Goal: Task Accomplishment & Management: Manage account settings

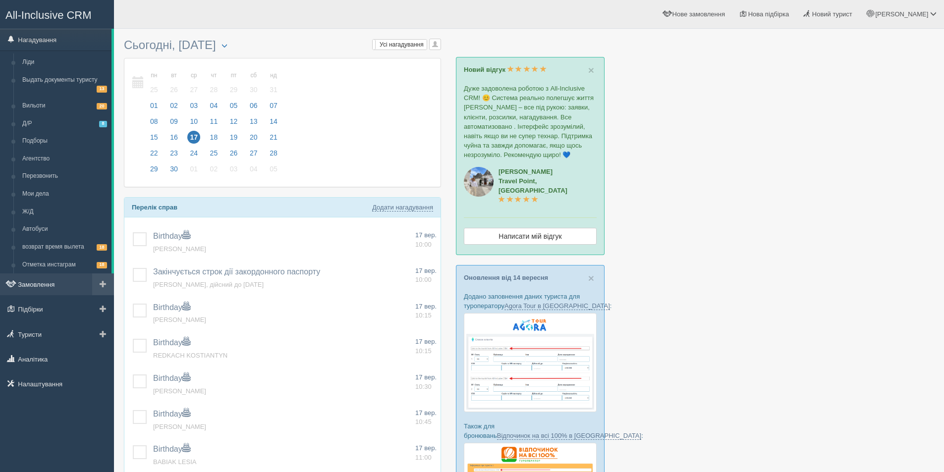
click at [72, 283] on link "Замовлення" at bounding box center [57, 285] width 114 height 22
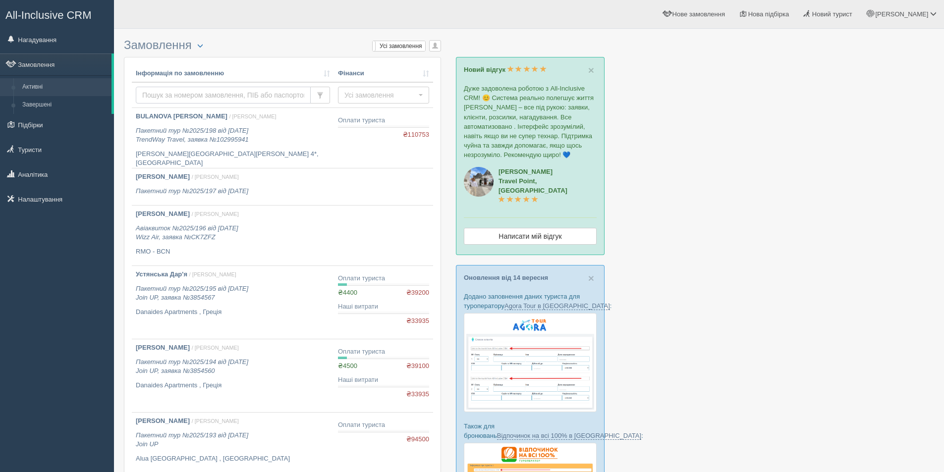
click at [167, 90] on input "text" at bounding box center [223, 95] width 175 height 17
paste input "106"
type input "106"
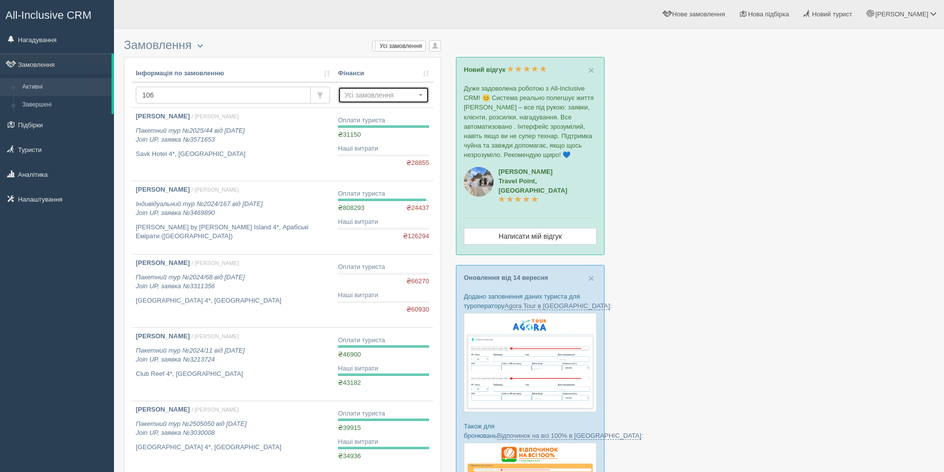
click at [363, 97] on span "Усі замовлення" at bounding box center [380, 95] width 72 height 10
drag, startPoint x: 215, startPoint y: 99, endPoint x: 121, endPoint y: 99, distance: 93.7
click at [121, 99] on div "Замовлення Турист в офісі Скачати в Excel Розширений пошук... Мої замовлення Ус…" at bounding box center [529, 474] width 830 height 949
click at [440, 44] on button "button" at bounding box center [435, 45] width 12 height 11
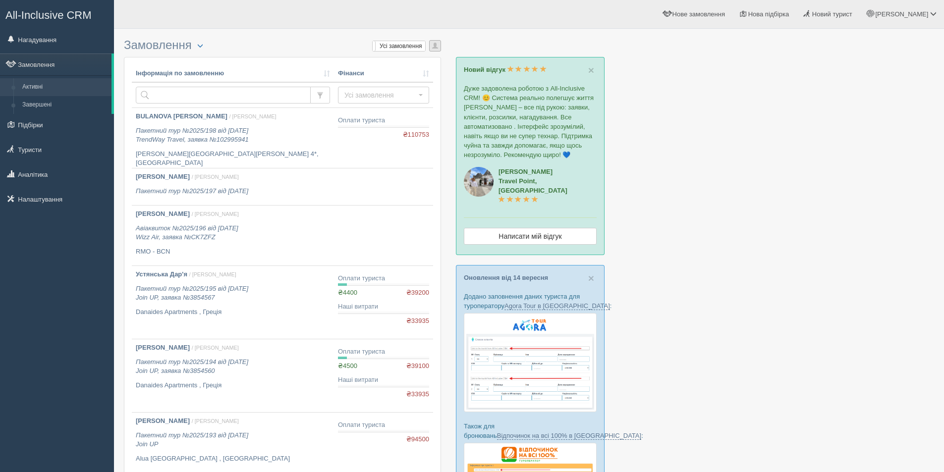
click at [429, 50] on button "button" at bounding box center [435, 45] width 12 height 11
click at [399, 97] on link "[PERSON_NAME]" at bounding box center [401, 94] width 78 height 16
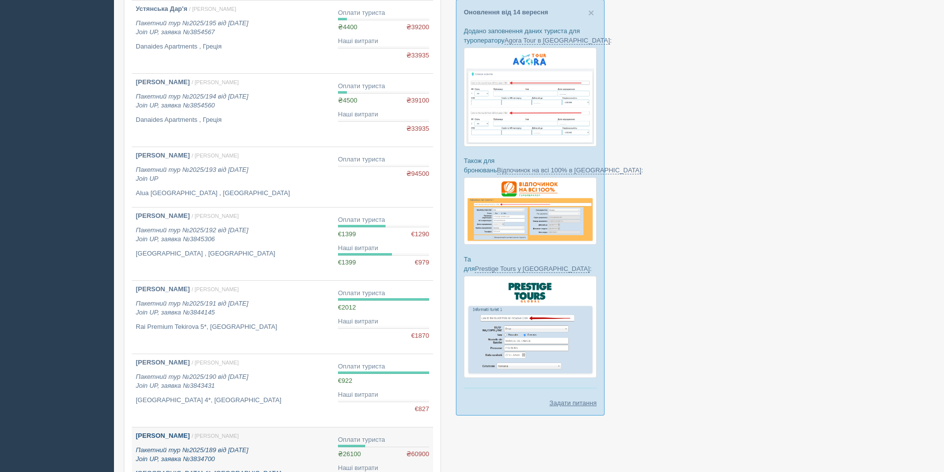
scroll to position [415, 0]
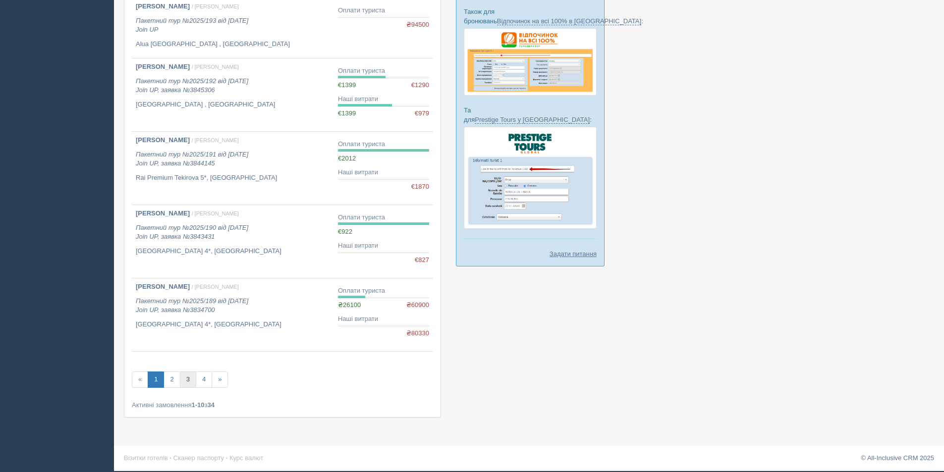
click at [188, 381] on link "3" at bounding box center [188, 380] width 16 height 16
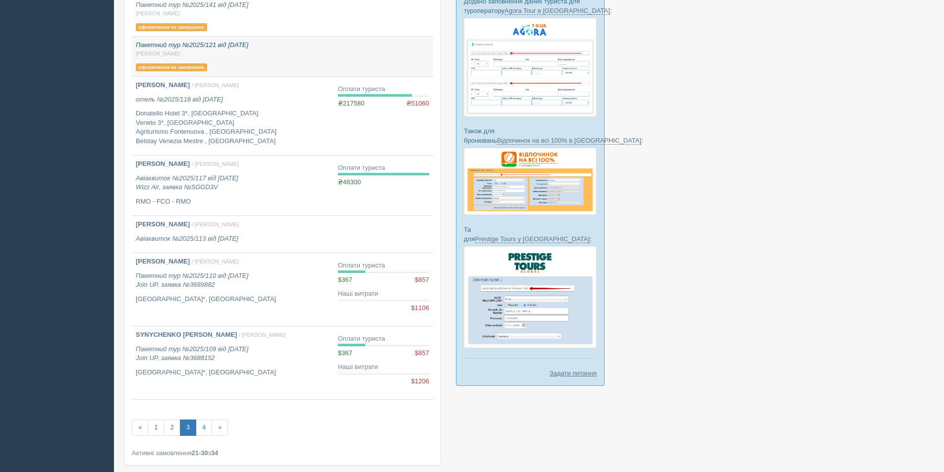
scroll to position [344, 0]
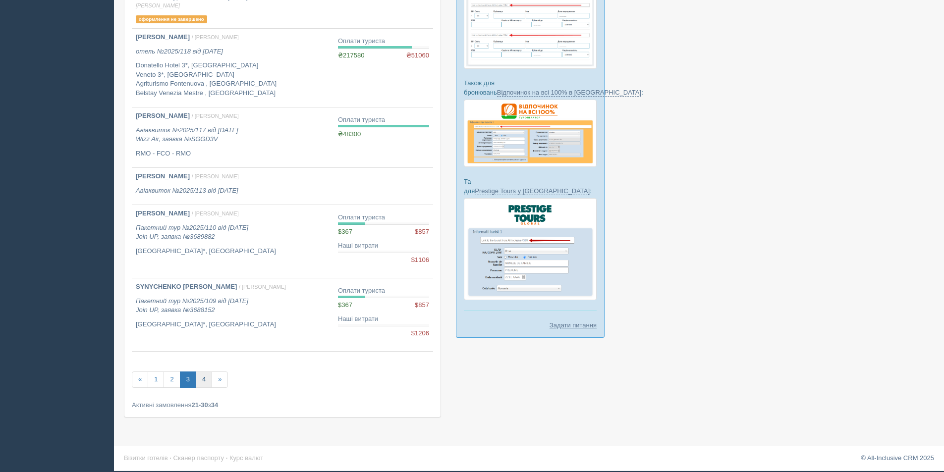
click at [205, 382] on link "4" at bounding box center [204, 380] width 16 height 16
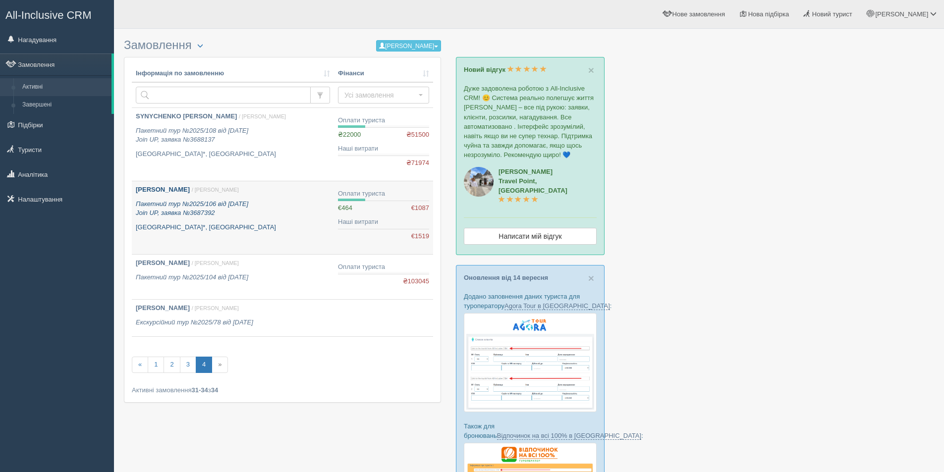
click at [278, 234] on link "[PERSON_NAME] / [PERSON_NAME] М. Пакетний тур №2025/106 від [DATE] Join UP, зая…" at bounding box center [233, 217] width 202 height 73
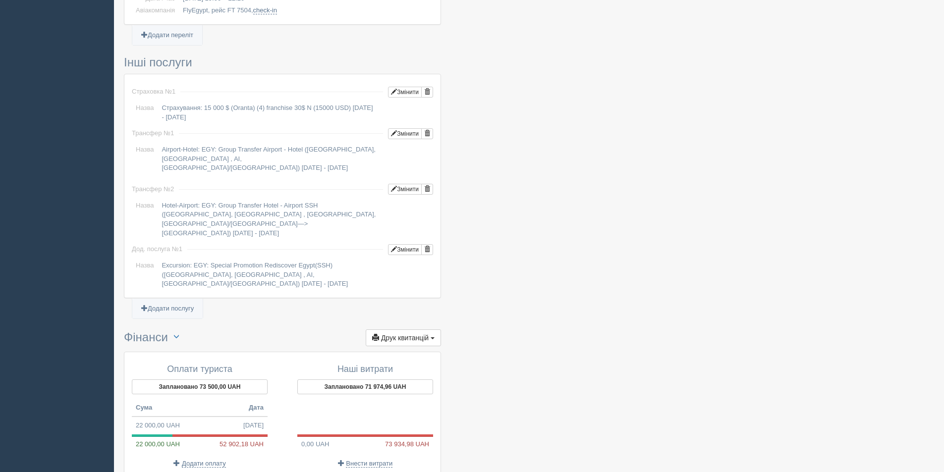
scroll to position [915, 0]
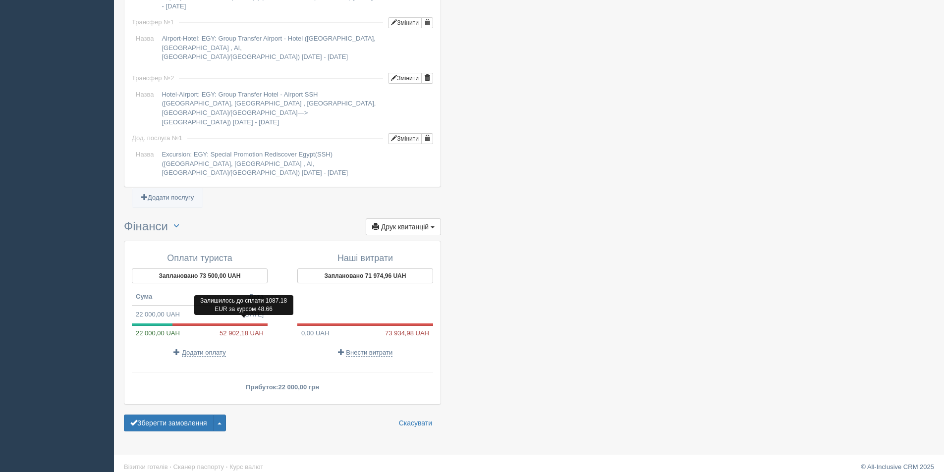
copy span "52 902"
drag, startPoint x: 220, startPoint y: 326, endPoint x: 238, endPoint y: 326, distance: 17.8
click at [238, 329] on span "52 902,18 UAH" at bounding box center [244, 333] width 48 height 9
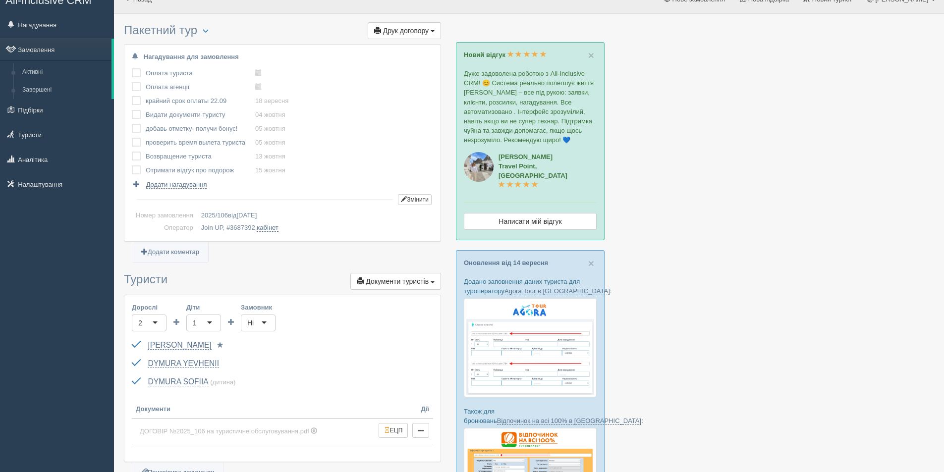
scroll to position [0, 0]
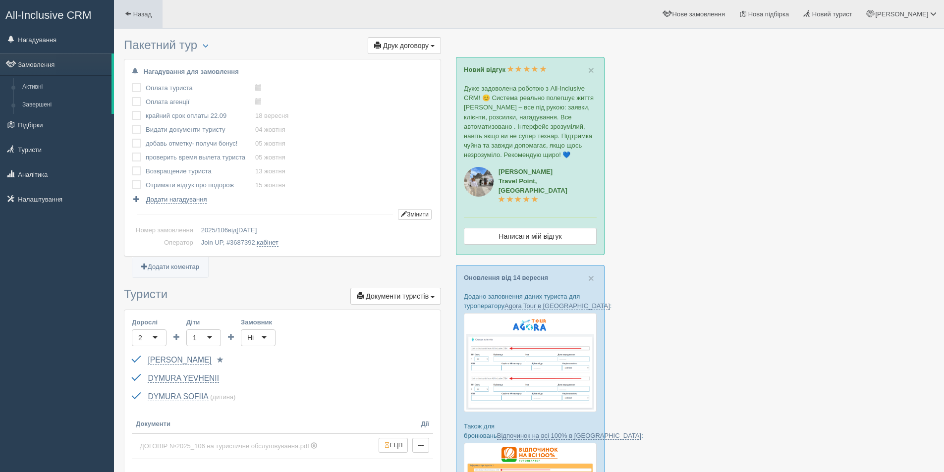
click at [130, 12] on span at bounding box center [128, 13] width 6 height 6
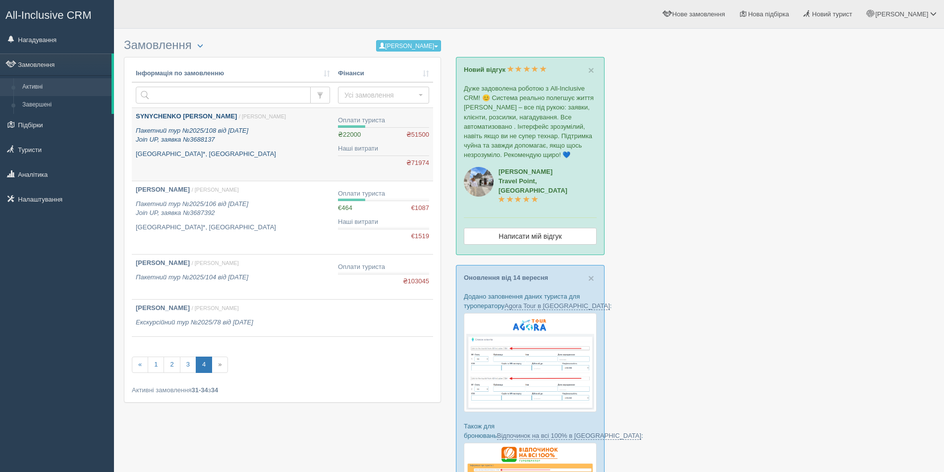
click at [269, 156] on p "[GEOGRAPHIC_DATA]*, [GEOGRAPHIC_DATA]" at bounding box center [233, 154] width 194 height 9
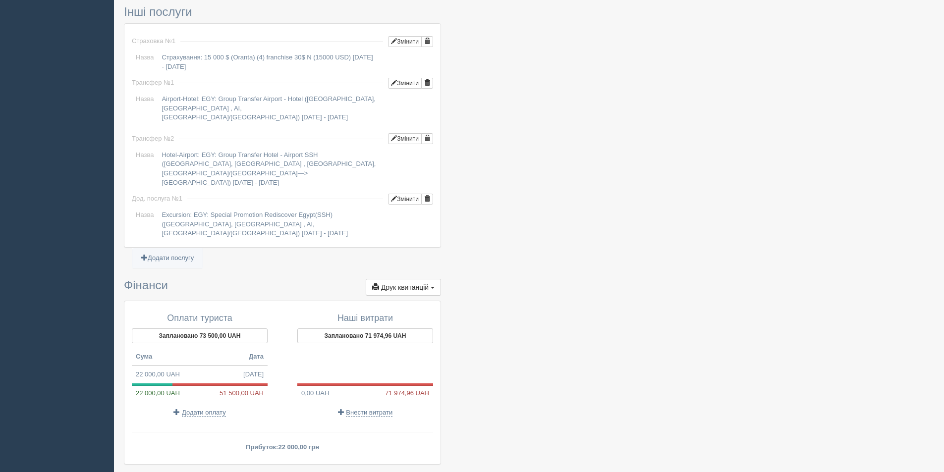
scroll to position [915, 0]
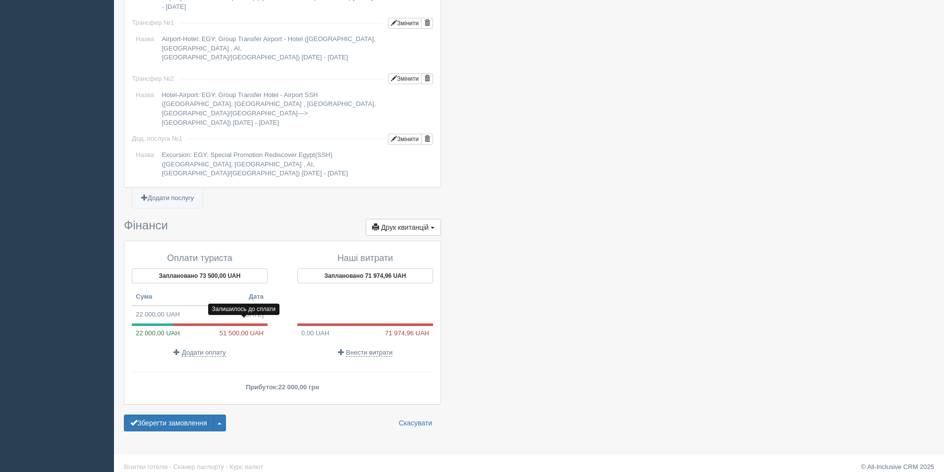
copy div "51 500"
drag, startPoint x: 219, startPoint y: 323, endPoint x: 238, endPoint y: 323, distance: 18.8
click at [238, 329] on div "22 000,00 UAH 51 500,00 UAH" at bounding box center [200, 333] width 136 height 9
click at [202, 269] on button "Заплановано 73 500,00 UAH" at bounding box center [200, 276] width 136 height 15
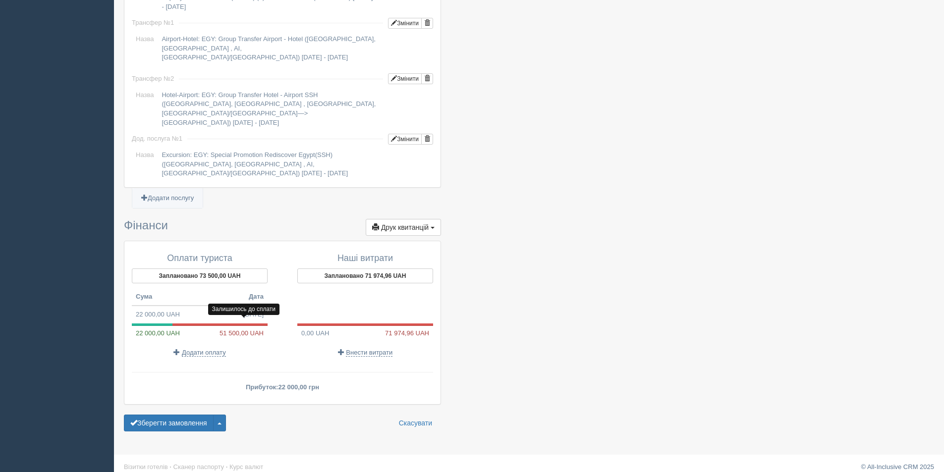
click at [234, 329] on span "51 500,00 UAH" at bounding box center [244, 333] width 48 height 9
click at [256, 310] on span "09.06.2025" at bounding box center [253, 314] width 20 height 9
type input "22000.00"
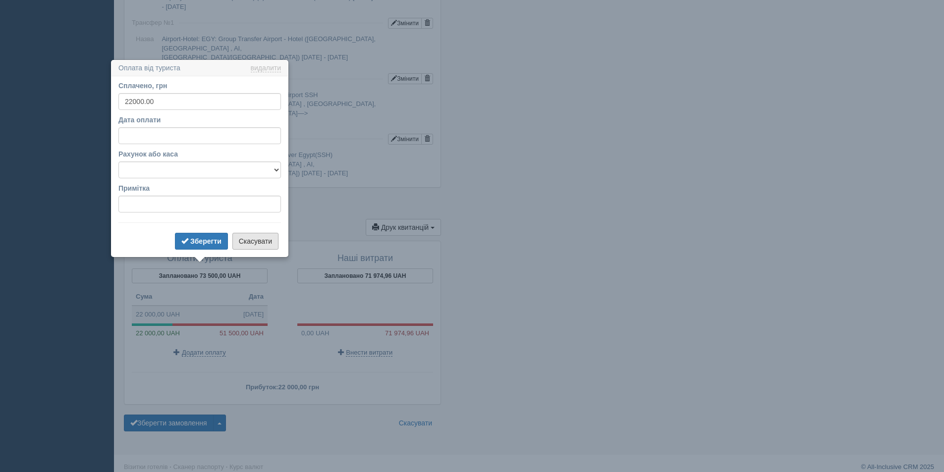
click at [257, 243] on button "Скасувати" at bounding box center [255, 241] width 46 height 17
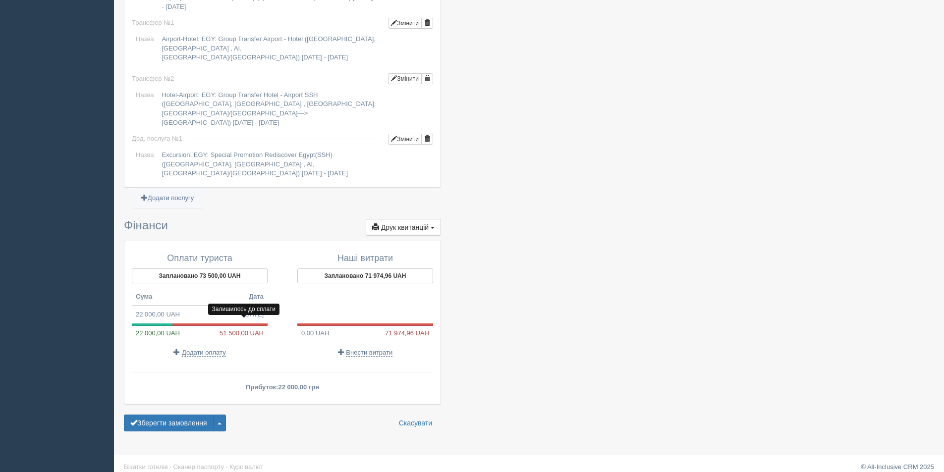
click at [253, 329] on span "51 500,00 UAH" at bounding box center [244, 333] width 48 height 9
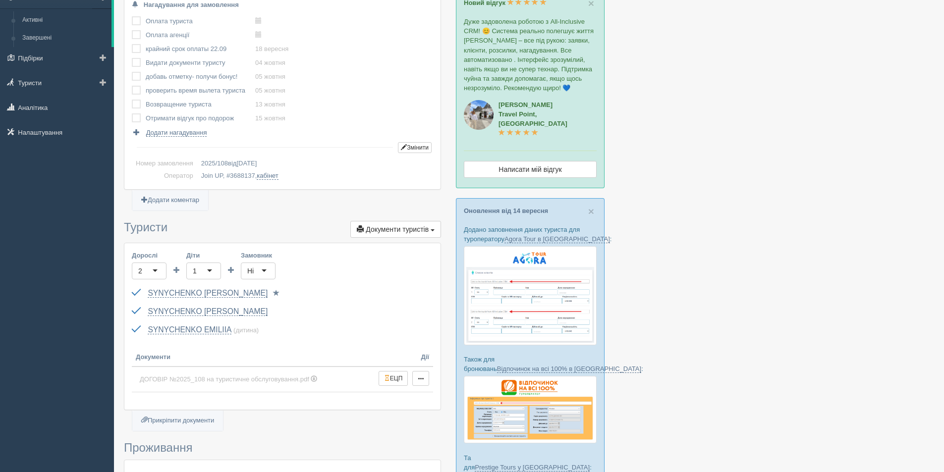
scroll to position [0, 0]
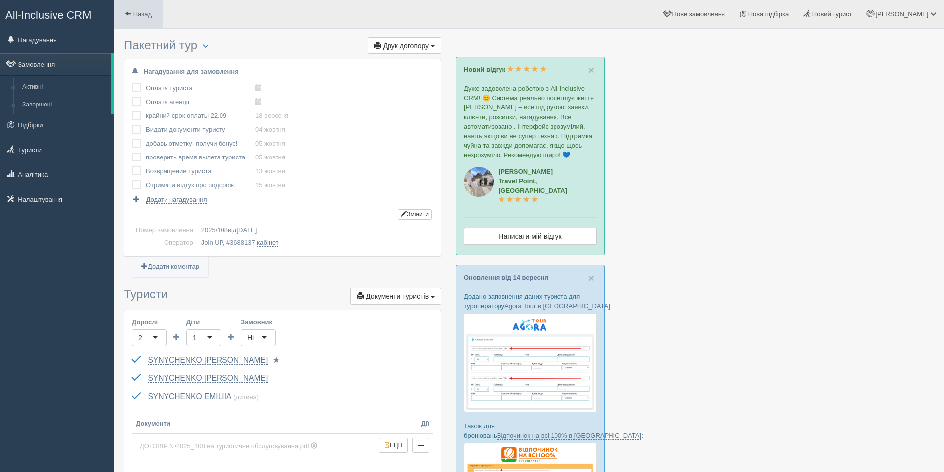
click at [130, 16] on span at bounding box center [128, 13] width 6 height 6
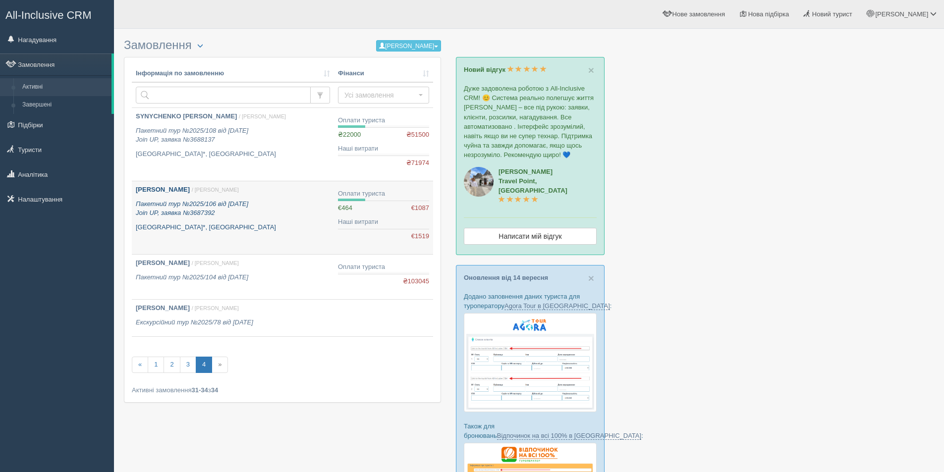
click at [290, 220] on div "[PERSON_NAME] / [PERSON_NAME] М. Пакетний тур №2025/106 від [DATE] Join UP, зая…" at bounding box center [233, 208] width 194 height 47
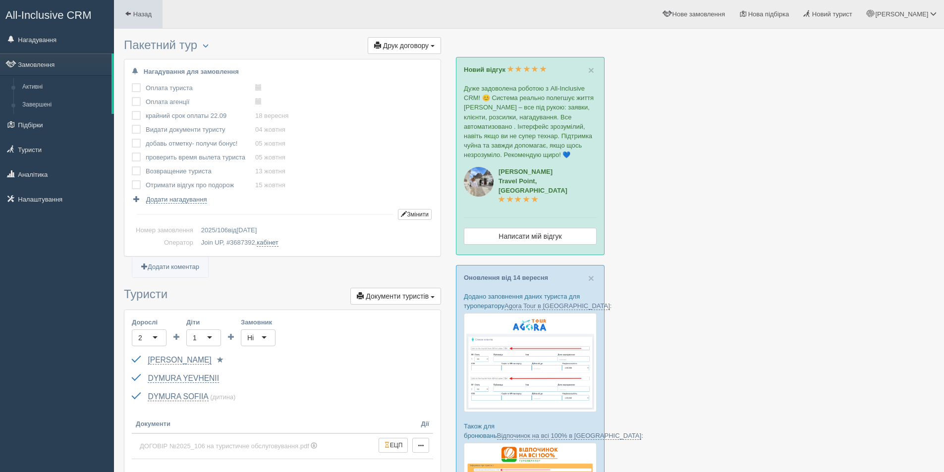
click at [126, 10] on span at bounding box center [128, 13] width 6 height 6
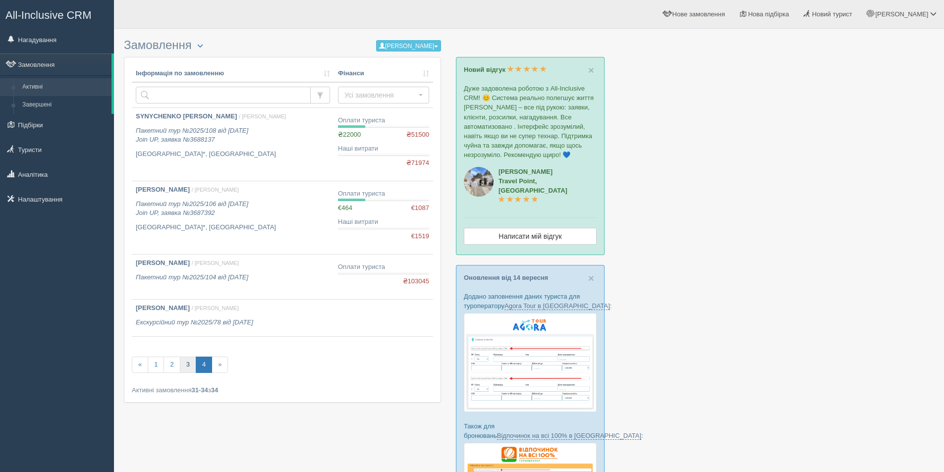
click at [188, 367] on link "3" at bounding box center [188, 365] width 16 height 16
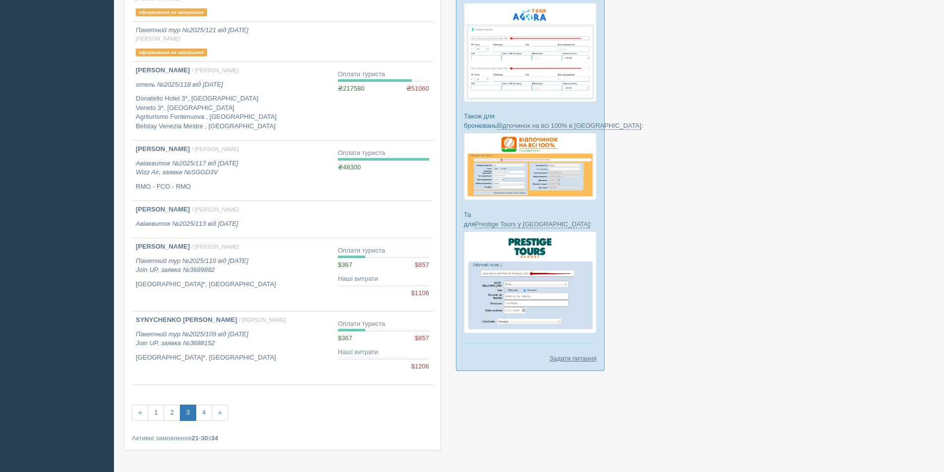
scroll to position [344, 0]
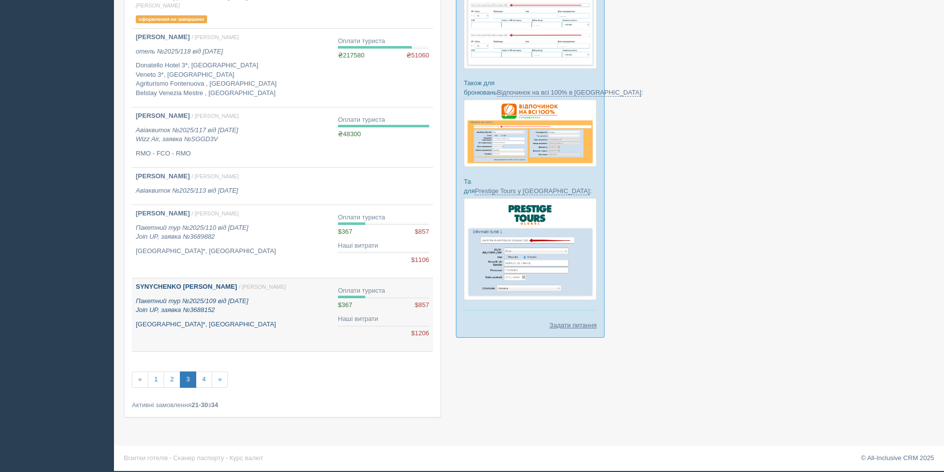
click at [291, 333] on link "SYNYCHENKO [PERSON_NAME] / [PERSON_NAME] М. Пакетний тур №2025/109 від [DATE] J…" at bounding box center [233, 315] width 202 height 73
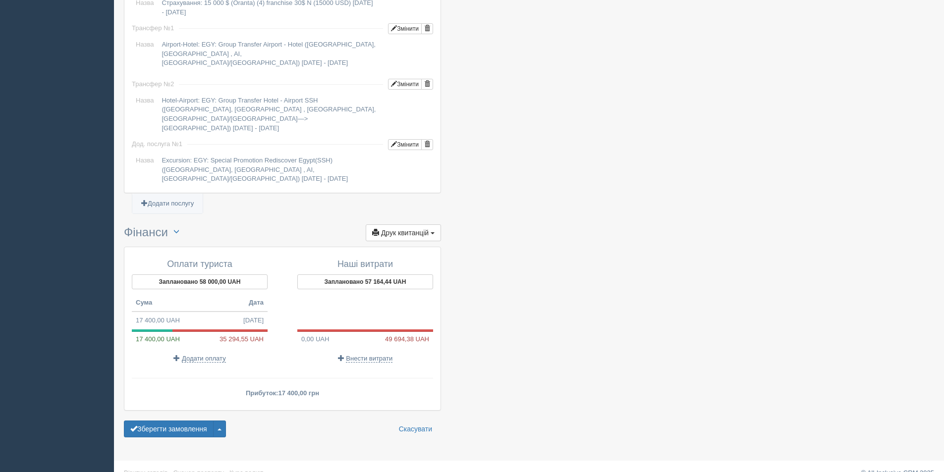
scroll to position [834, 0]
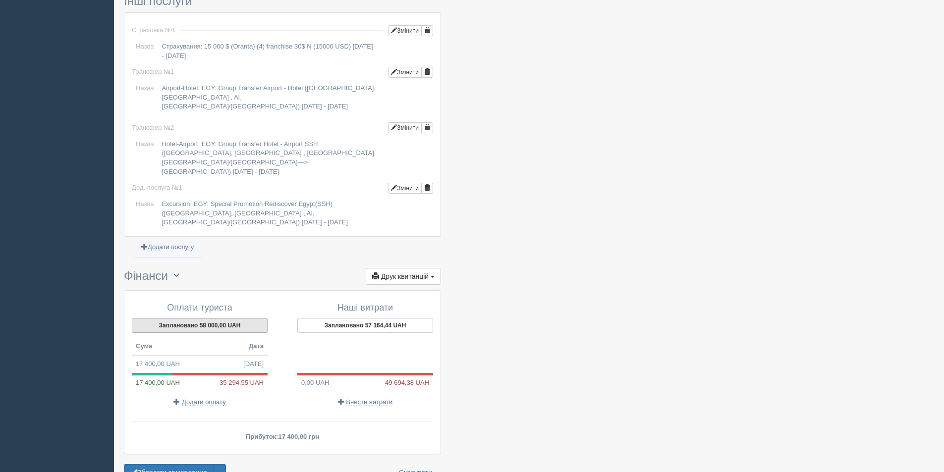
click at [223, 318] on button "Заплановано 58 000,00 UAH" at bounding box center [200, 325] width 136 height 15
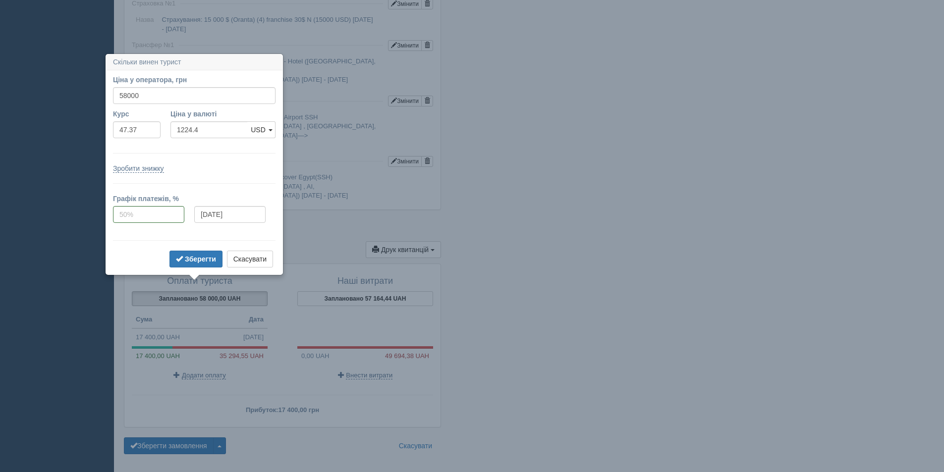
scroll to position [883, 0]
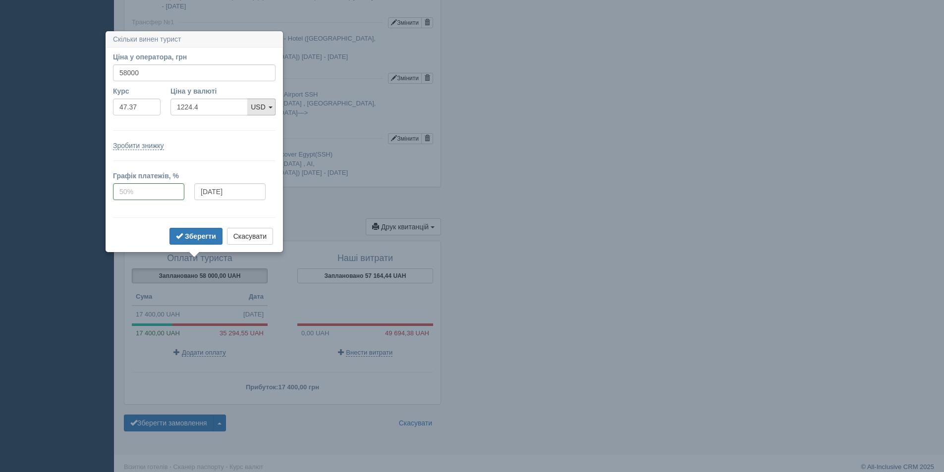
click at [267, 110] on link "USD" at bounding box center [261, 107] width 28 height 17
click at [262, 139] on link "EUR" at bounding box center [261, 141] width 27 height 16
click at [208, 238] on b "Зберегти" at bounding box center [200, 236] width 31 height 8
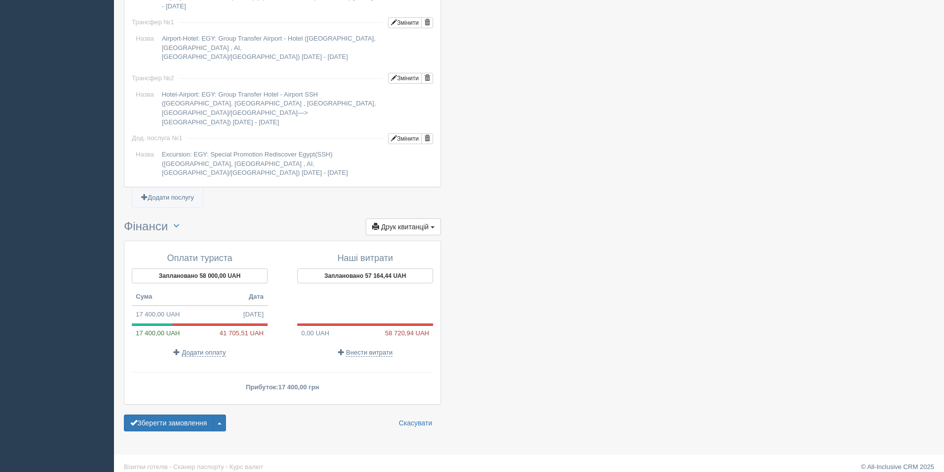
drag, startPoint x: 217, startPoint y: 326, endPoint x: 239, endPoint y: 326, distance: 22.8
click at [239, 329] on div "17 400,00 UAH 41 705,51 UAH" at bounding box center [200, 333] width 136 height 9
copy div "41 705"
click at [146, 415] on button "Зберегти замовлення" at bounding box center [169, 423] width 90 height 17
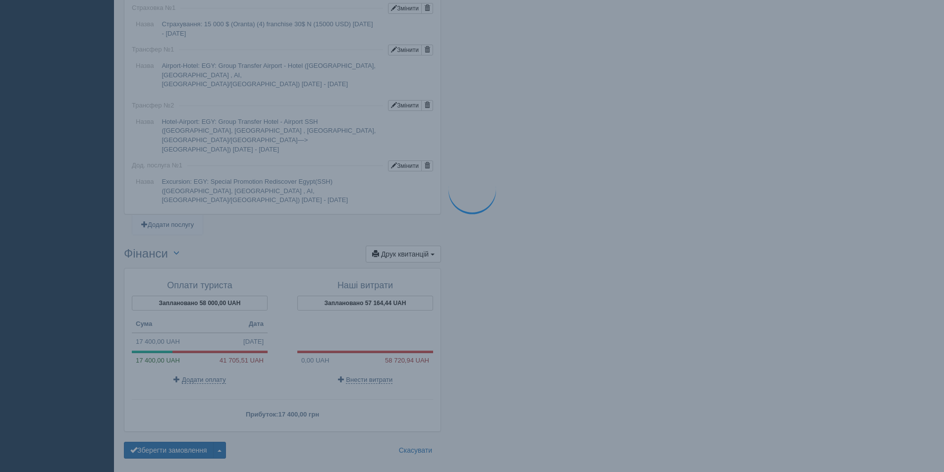
scroll to position [619, 0]
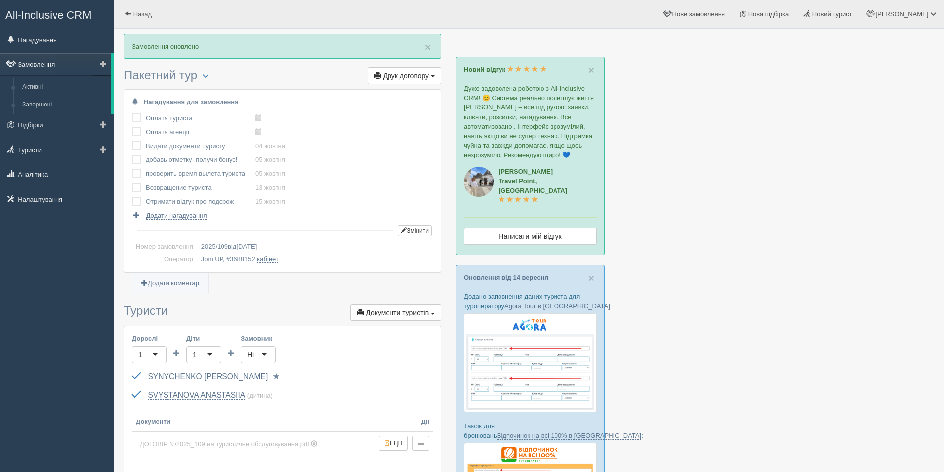
click at [43, 66] on link "Замовлення" at bounding box center [56, 65] width 112 height 22
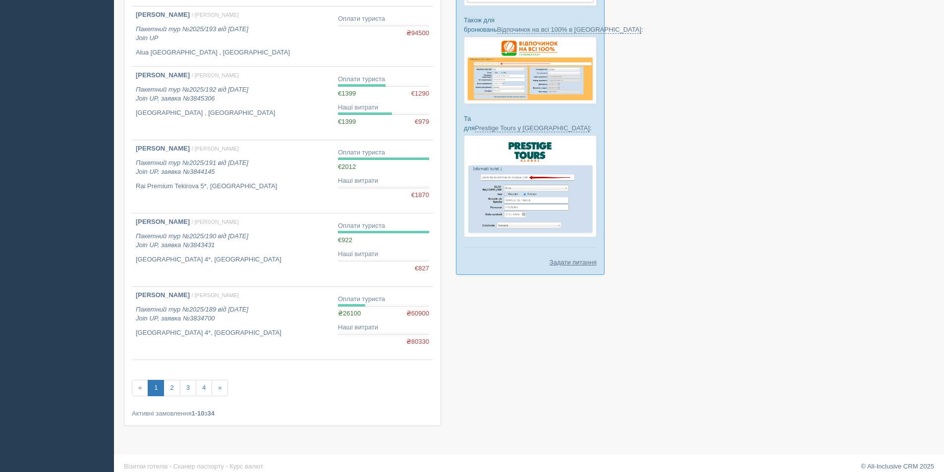
scroll to position [415, 0]
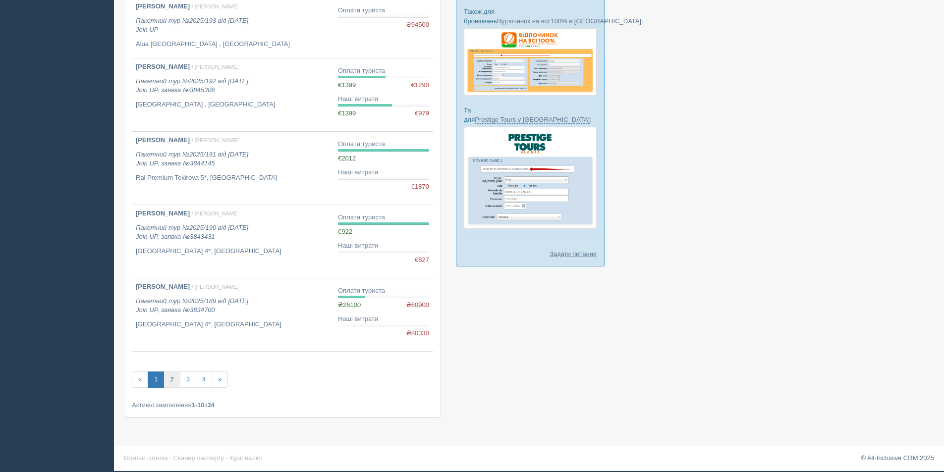
click at [174, 382] on link "2" at bounding box center [172, 380] width 16 height 16
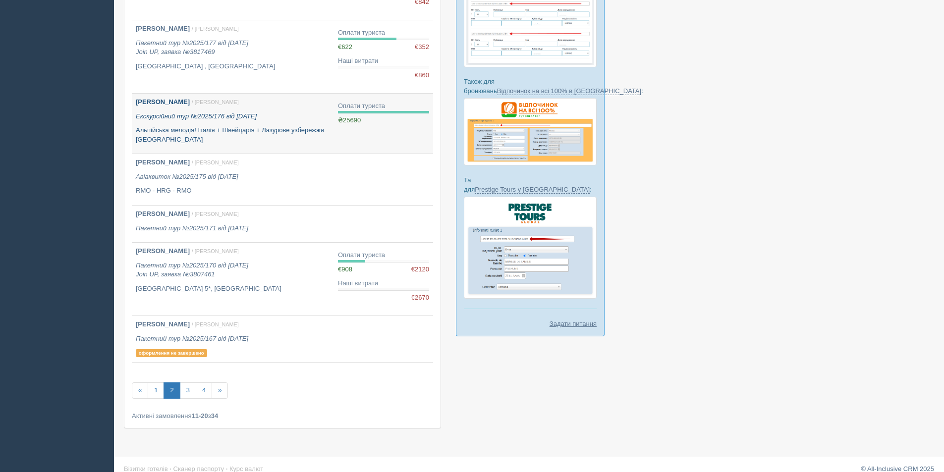
scroll to position [356, 0]
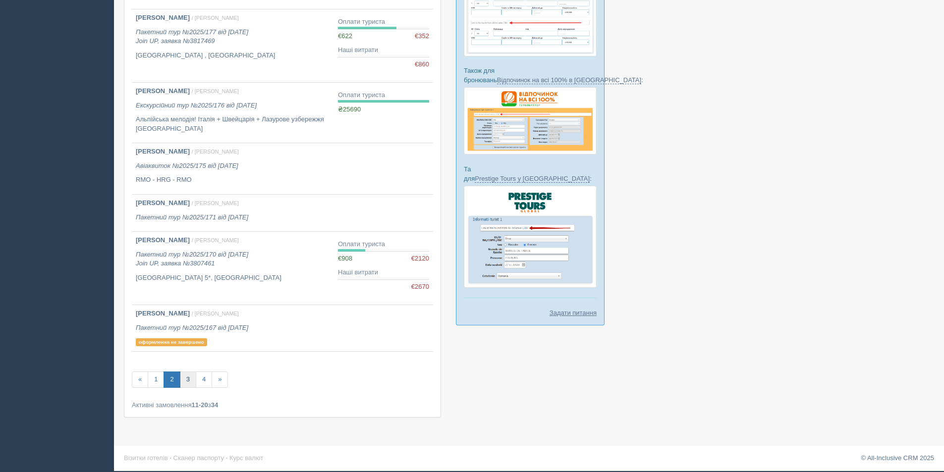
click at [188, 381] on link "3" at bounding box center [188, 380] width 16 height 16
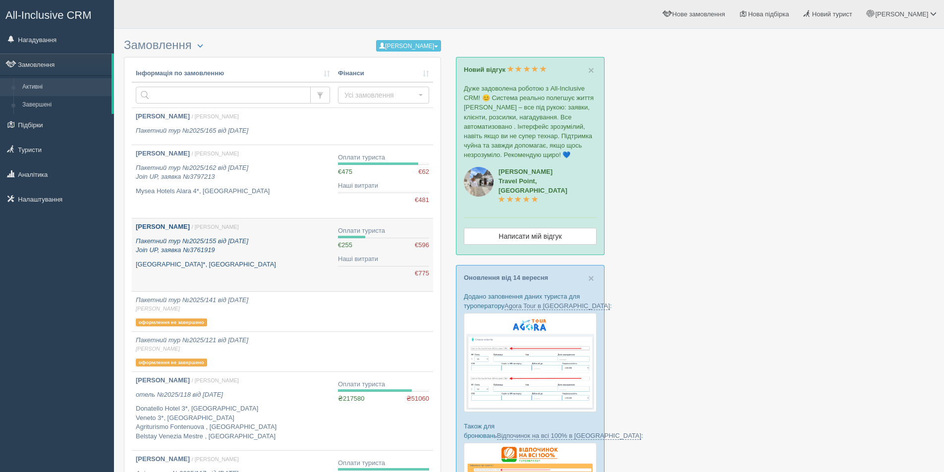
click at [253, 278] on link "Димура Ганна / Алла М. Пакетний тур №2025/155 від 18.07.2025 Join UP, заявка №3…" at bounding box center [233, 255] width 202 height 73
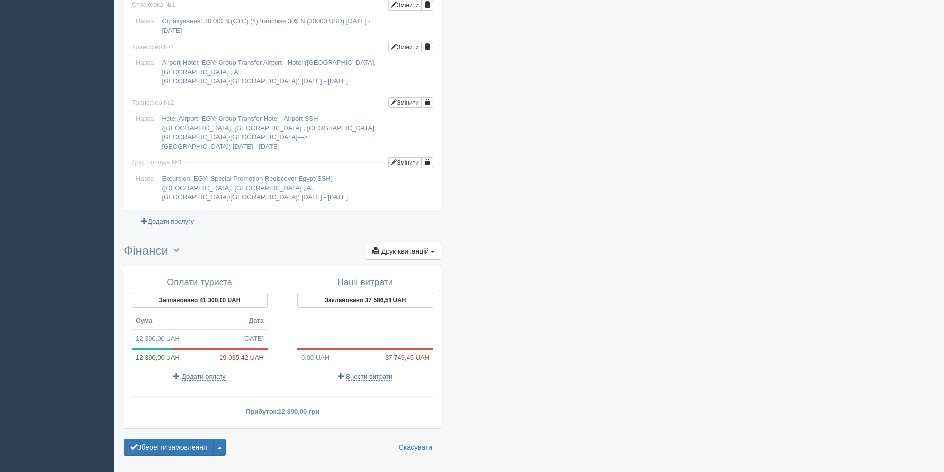
scroll to position [918, 0]
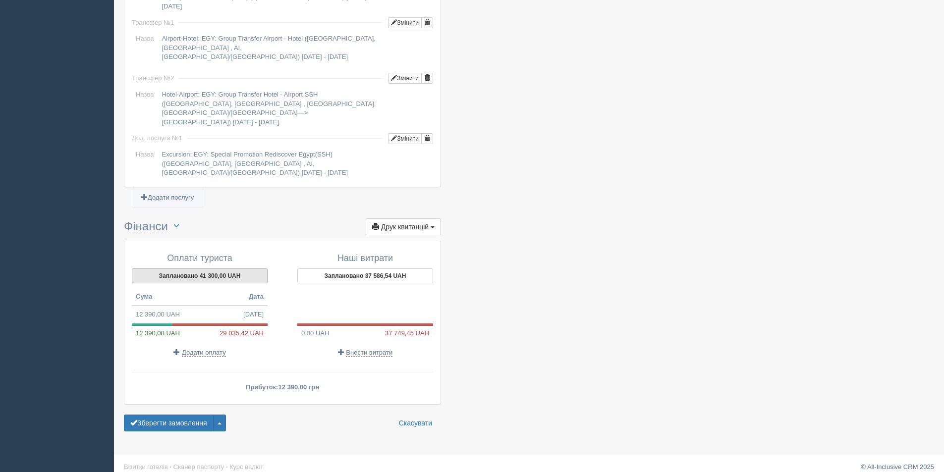
click at [235, 269] on button "Заплановано 41 300,00 UAH" at bounding box center [200, 276] width 136 height 15
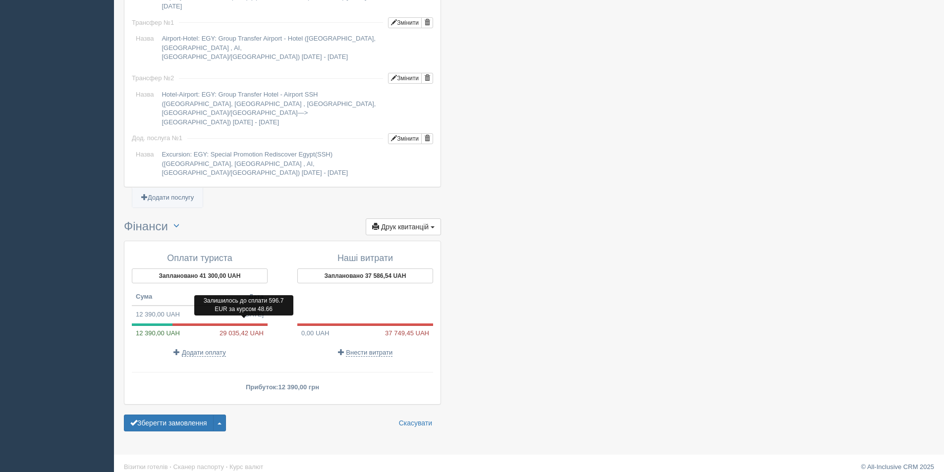
drag, startPoint x: 220, startPoint y: 323, endPoint x: 240, endPoint y: 323, distance: 20.3
click at [240, 329] on span "29 035,42 UAH" at bounding box center [244, 333] width 48 height 9
copy span "29 035"
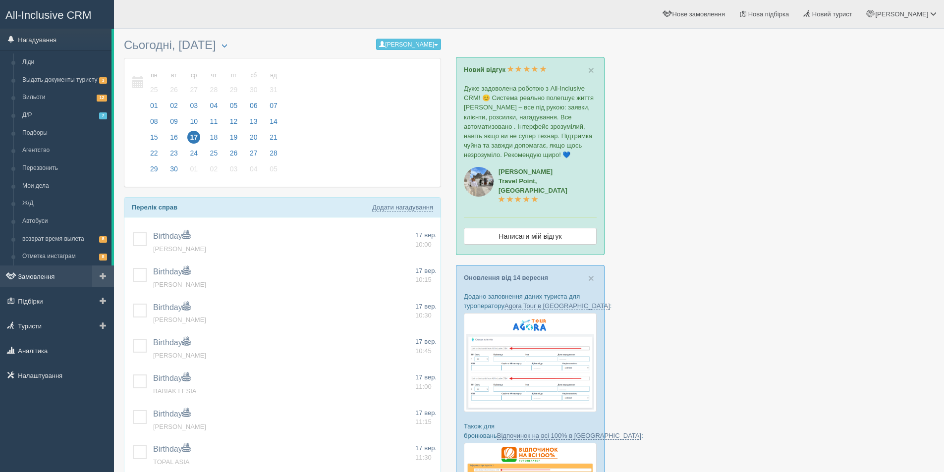
click at [50, 277] on link "Замовлення" at bounding box center [57, 277] width 114 height 22
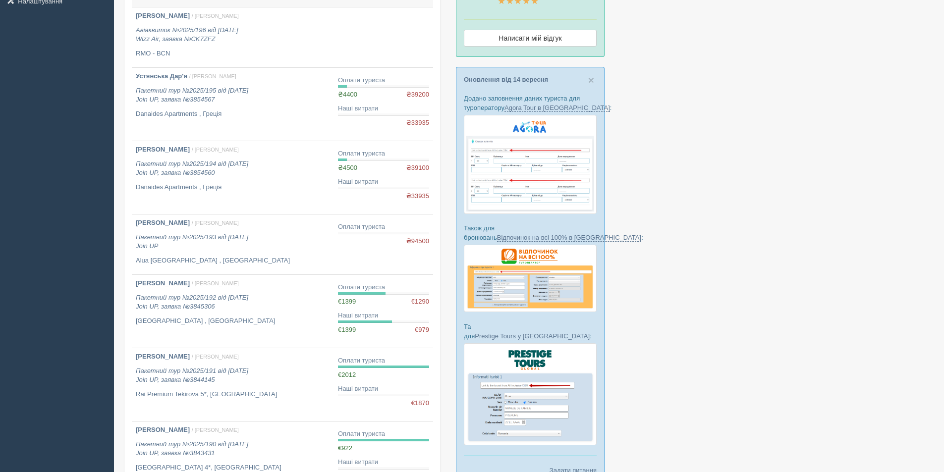
scroll to position [415, 0]
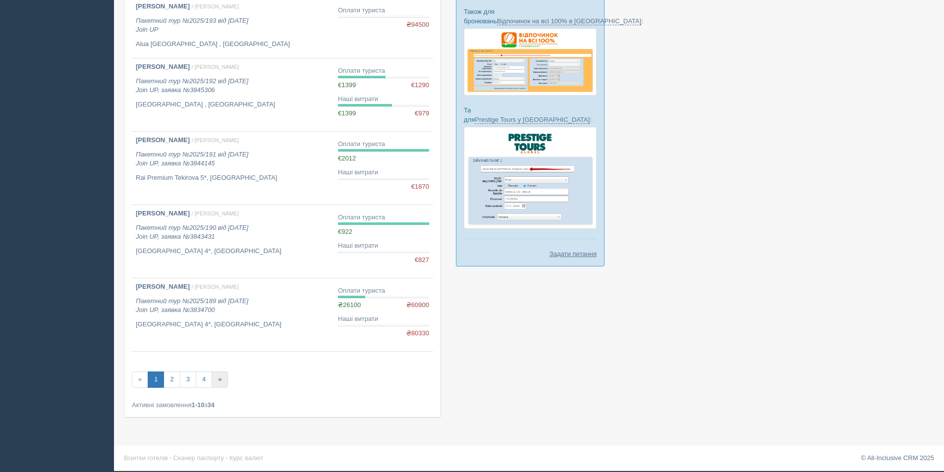
click at [217, 386] on link "»" at bounding box center [220, 380] width 16 height 16
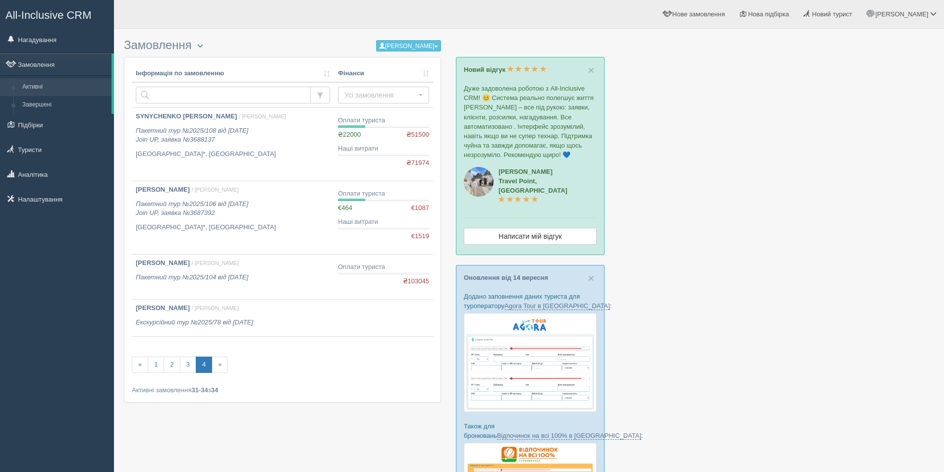
click at [208, 366] on link "4" at bounding box center [204, 365] width 16 height 16
click at [166, 366] on link "2" at bounding box center [172, 365] width 16 height 16
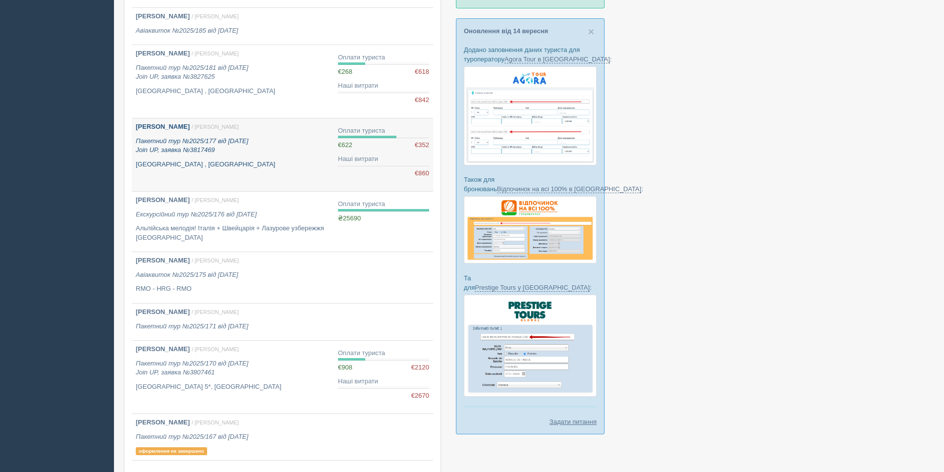
scroll to position [347, 0]
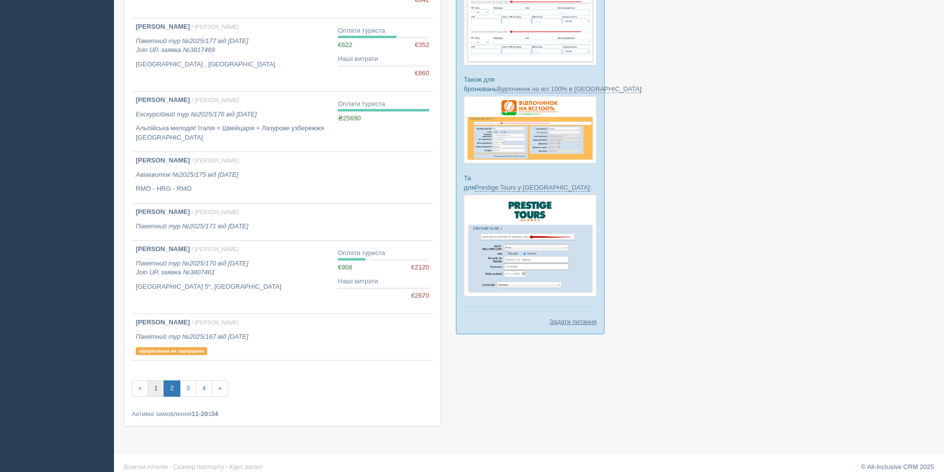
click at [156, 395] on link "1" at bounding box center [156, 389] width 16 height 16
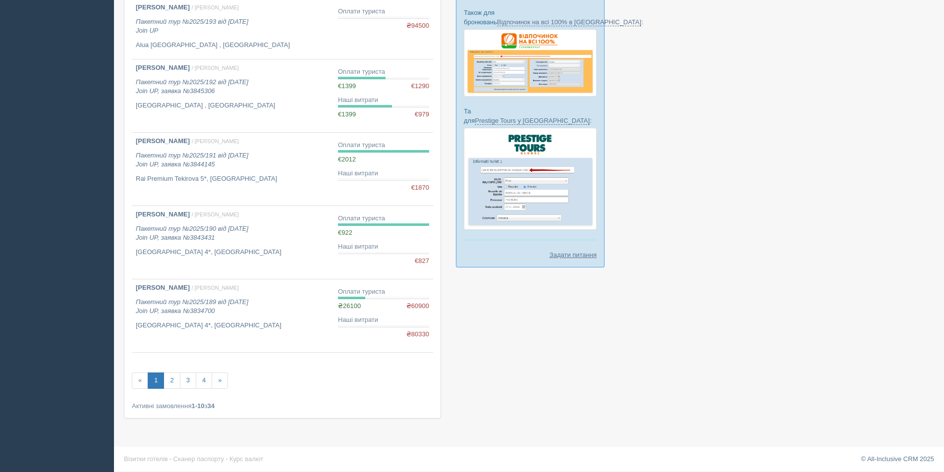
scroll to position [415, 0]
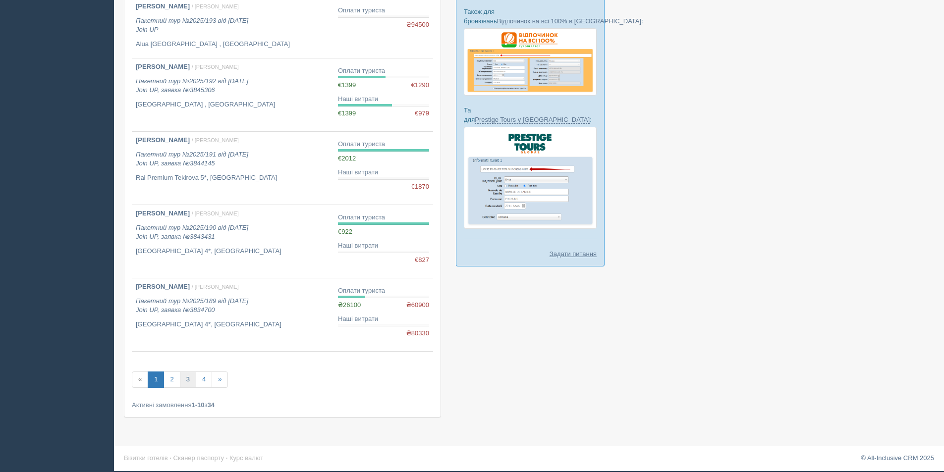
click at [185, 385] on link "3" at bounding box center [188, 380] width 16 height 16
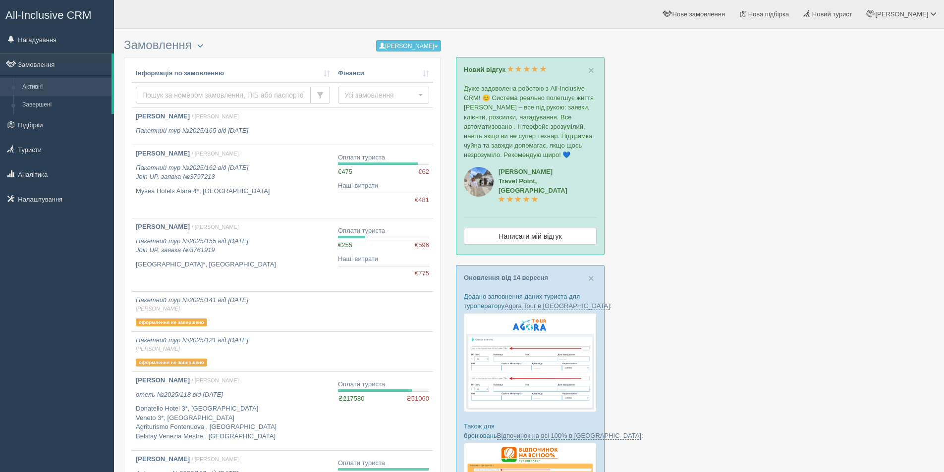
click at [196, 98] on input "text" at bounding box center [223, 95] width 175 height 17
paste input "3689882"
type input "3689882"
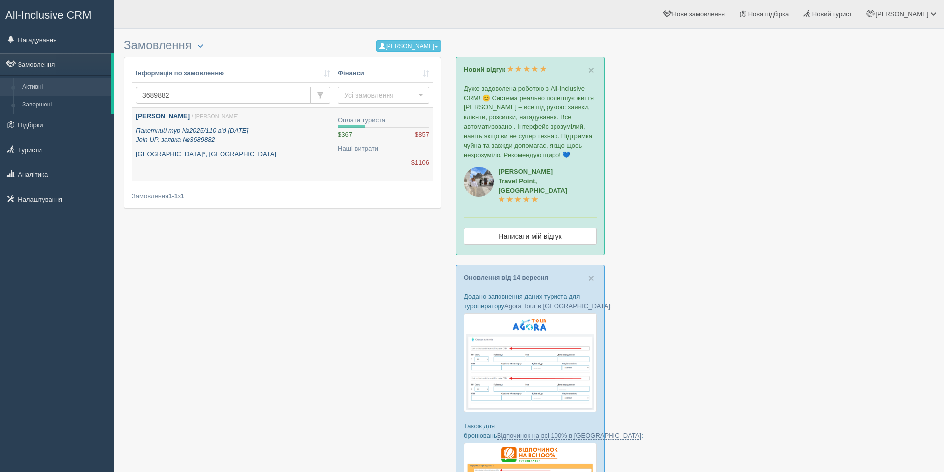
click at [275, 168] on link "[PERSON_NAME] / [PERSON_NAME] М. Пакетний тур №2025/110 від [DATE] Join UP, зая…" at bounding box center [233, 144] width 202 height 73
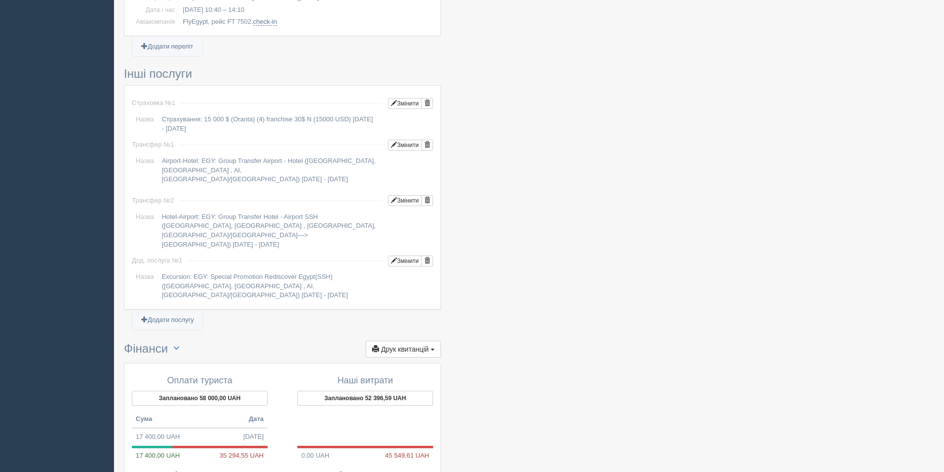
scroll to position [892, 0]
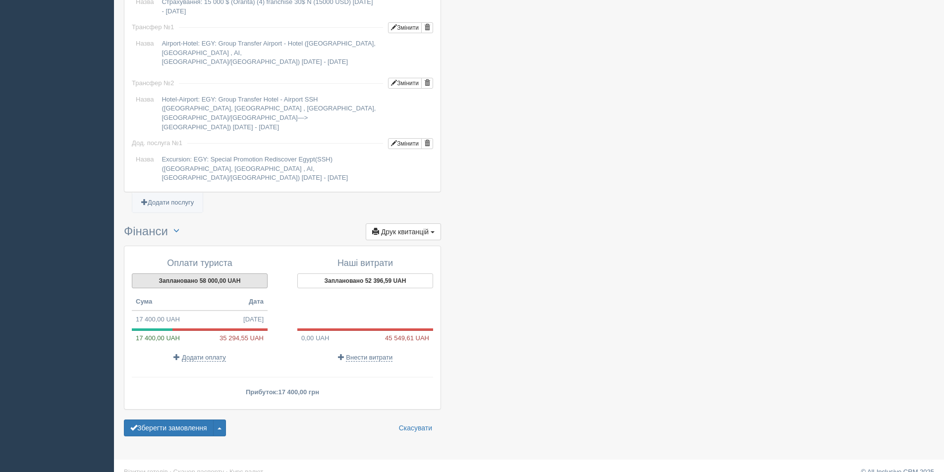
click at [251, 275] on button "Заплановано 58 000,00 UAH" at bounding box center [200, 281] width 136 height 15
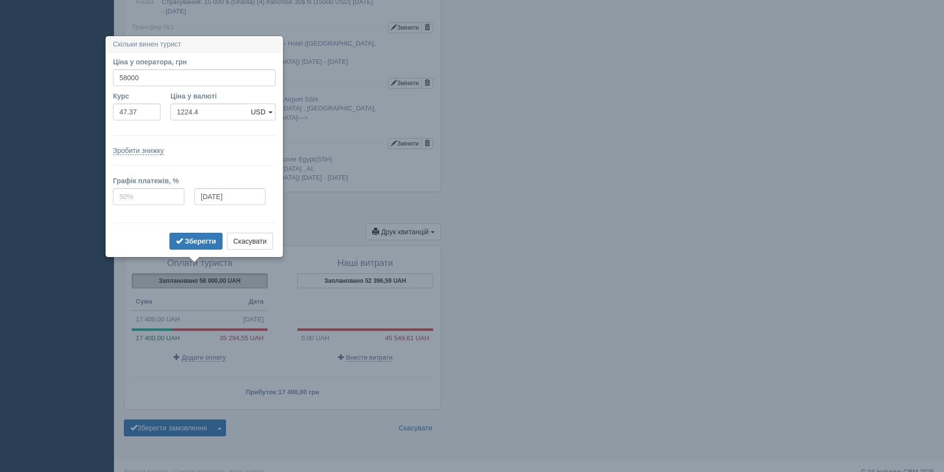
scroll to position [897, 0]
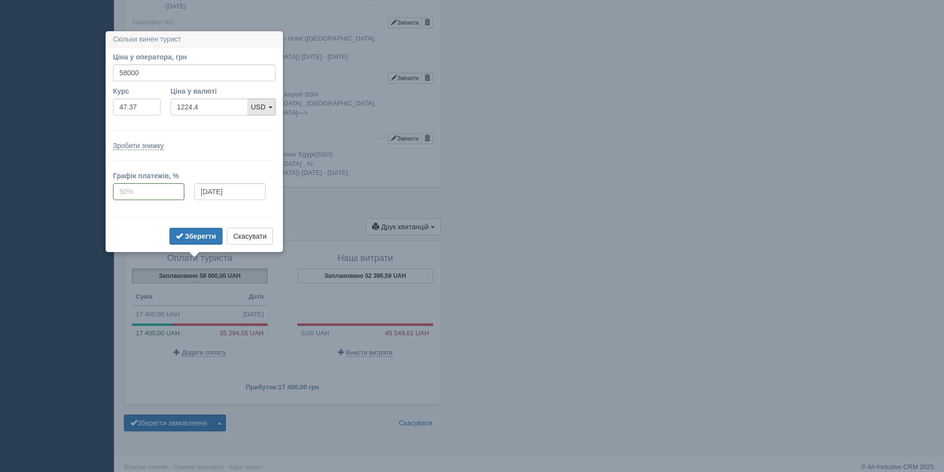
click at [256, 112] on link "USD" at bounding box center [261, 107] width 28 height 17
click at [259, 138] on link "EUR" at bounding box center [261, 141] width 27 height 16
click at [206, 236] on b "Зберегти" at bounding box center [200, 236] width 31 height 8
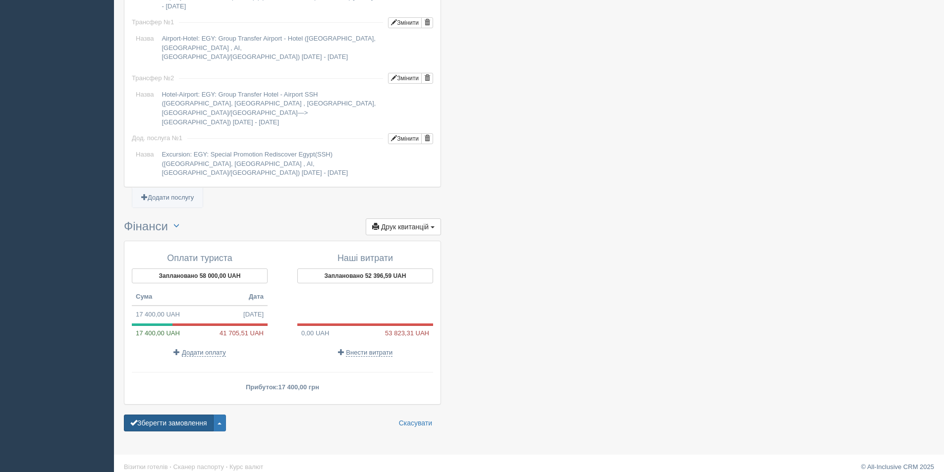
click at [183, 417] on button "Зберегти замовлення" at bounding box center [169, 423] width 90 height 17
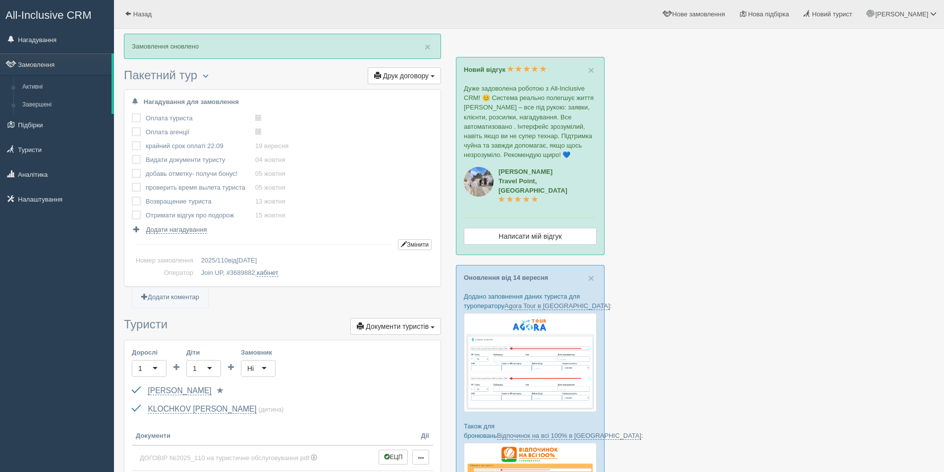
click at [40, 21] on span "All-Inclusive CRM" at bounding box center [48, 15] width 86 height 12
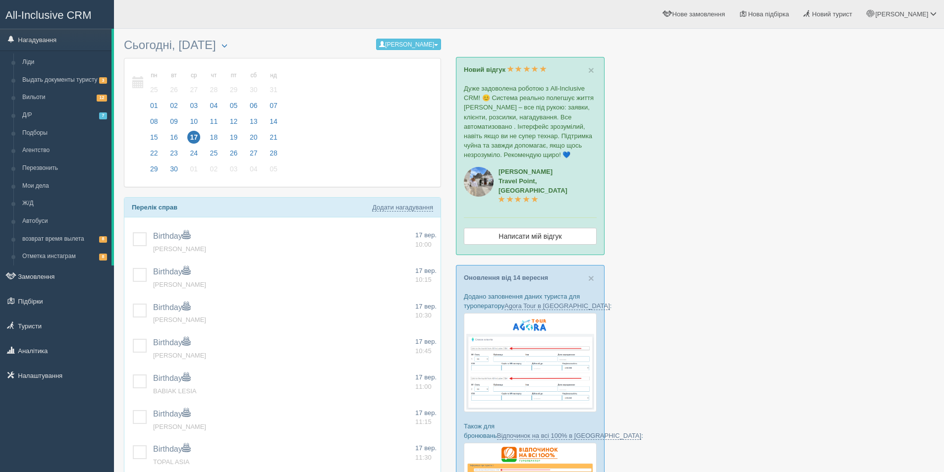
click at [713, 295] on div at bounding box center [529, 363] width 810 height 658
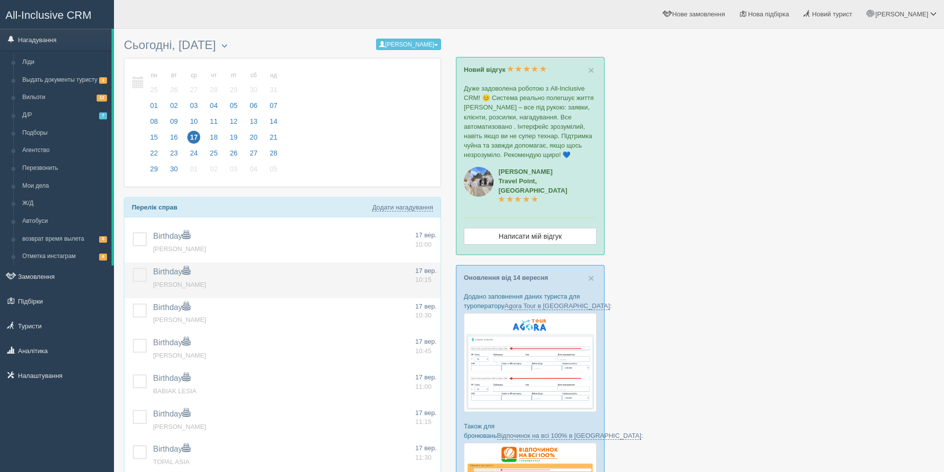
click at [181, 274] on span "Birthday" at bounding box center [171, 272] width 37 height 8
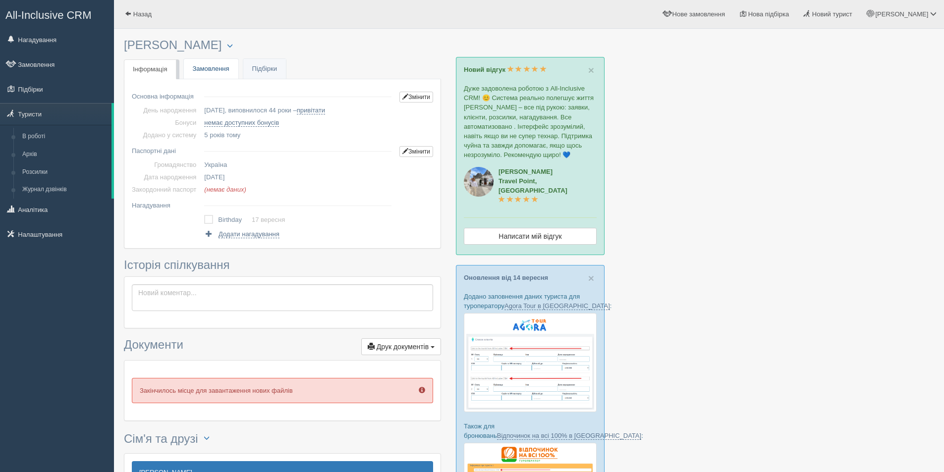
click at [207, 74] on link "Замовлення" at bounding box center [211, 69] width 55 height 20
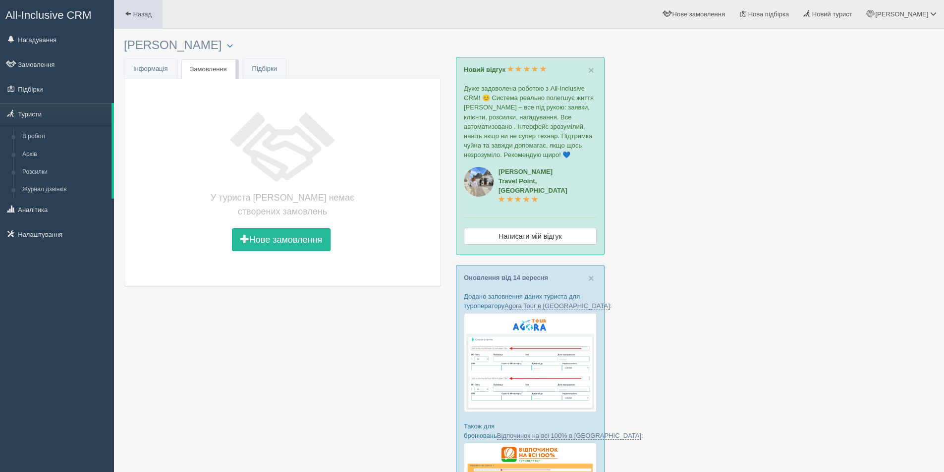
click at [143, 10] on link "Назад" at bounding box center [138, 14] width 49 height 28
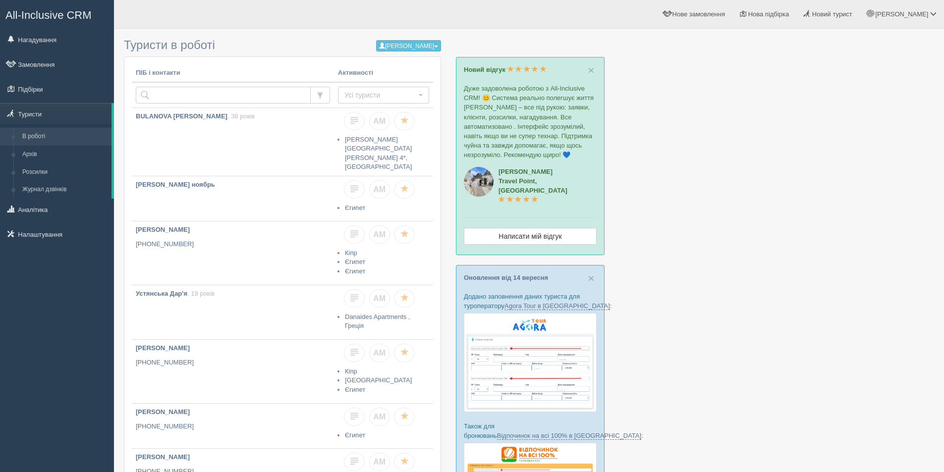
click at [14, 10] on span "All-Inclusive CRM" at bounding box center [48, 15] width 86 height 12
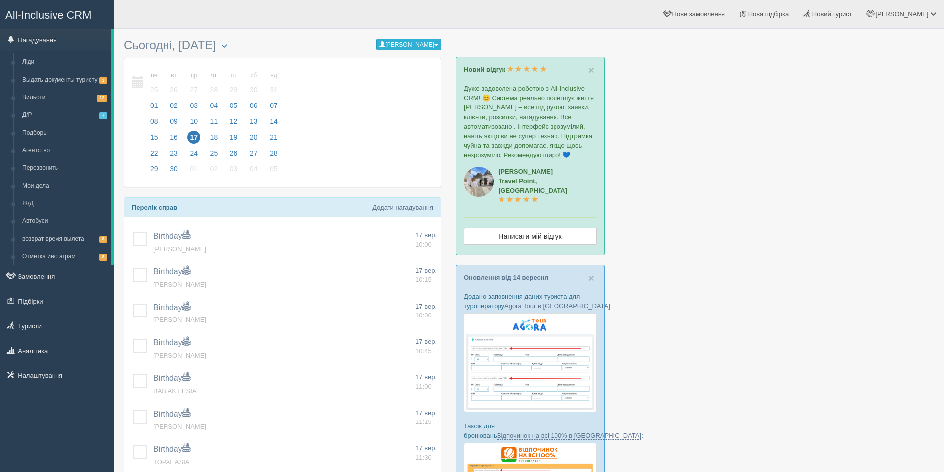
click at [413, 46] on button "[PERSON_NAME]" at bounding box center [408, 44] width 65 height 11
click at [409, 71] on link "Мої нагадування [PERSON_NAME]" at bounding box center [401, 76] width 78 height 16
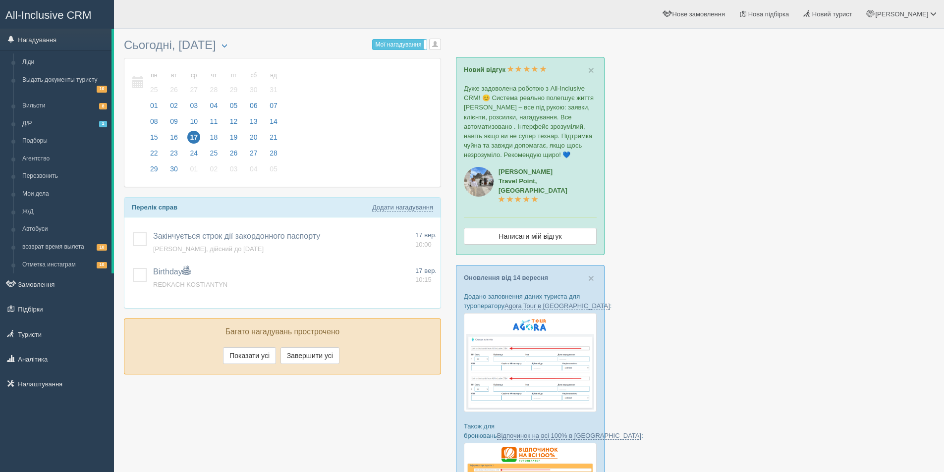
click at [742, 262] on div at bounding box center [529, 363] width 810 height 658
click at [68, 125] on link "Д/Р 1" at bounding box center [65, 124] width 94 height 18
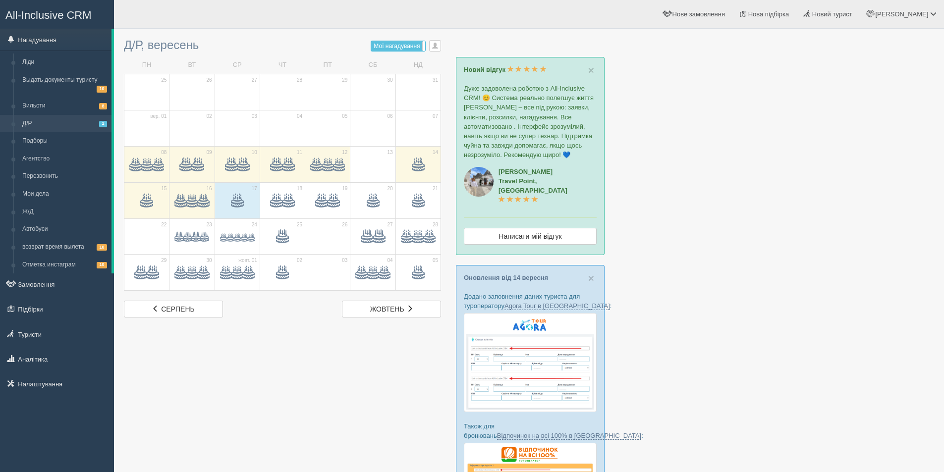
click at [791, 193] on div at bounding box center [529, 363] width 810 height 658
click at [819, 287] on div at bounding box center [529, 363] width 810 height 658
